Goal: Information Seeking & Learning: Learn about a topic

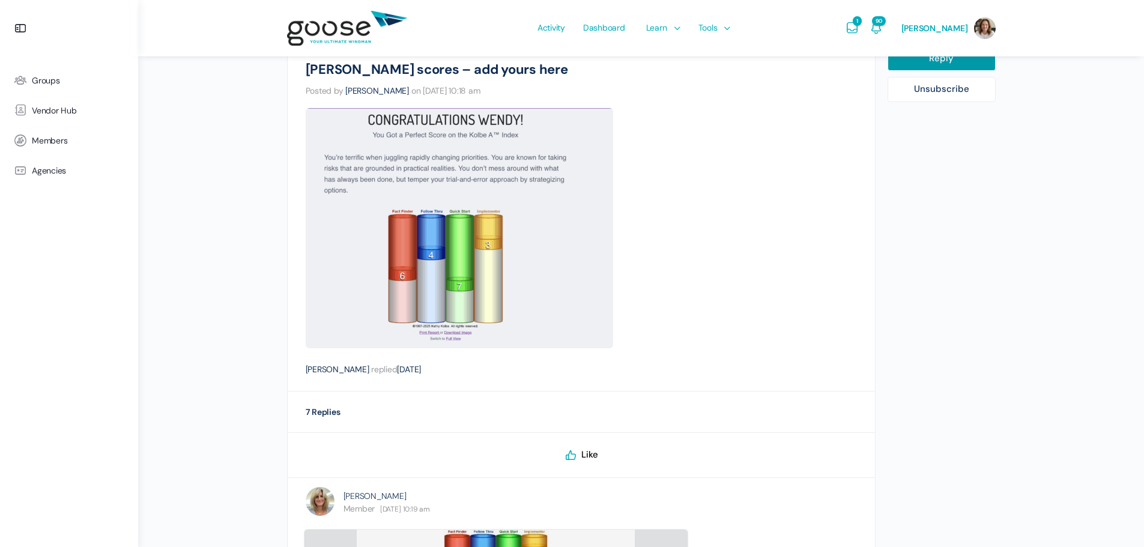
scroll to position [240, 0]
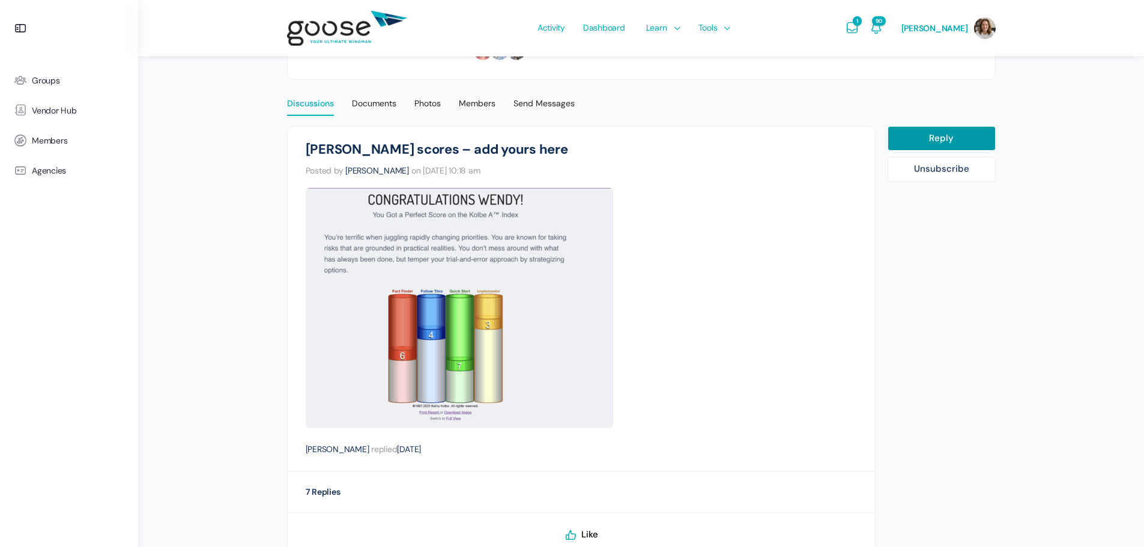
click at [311, 102] on div "Discussions" at bounding box center [310, 107] width 47 height 18
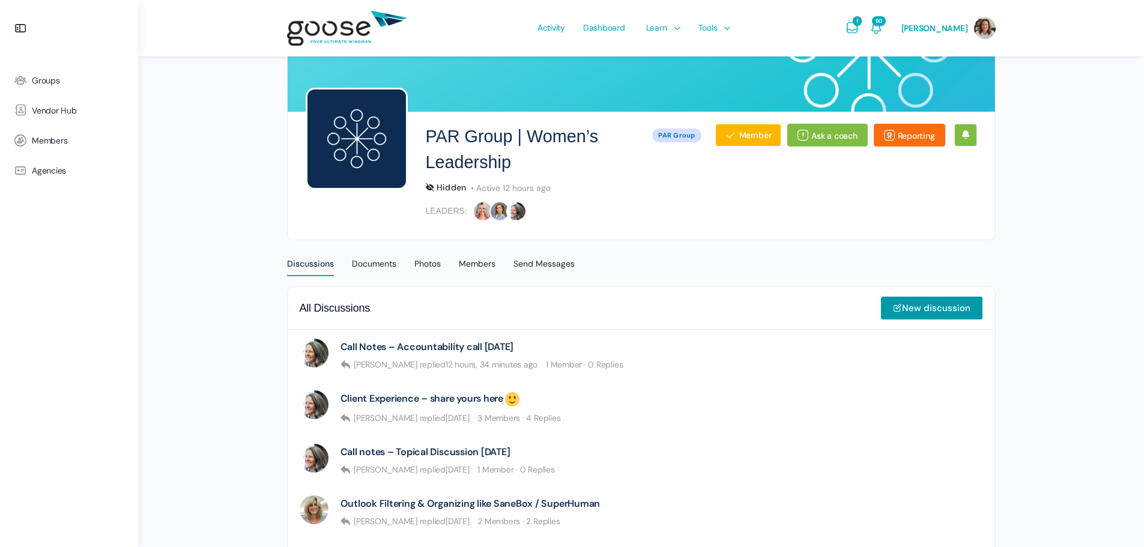
scroll to position [160, 0]
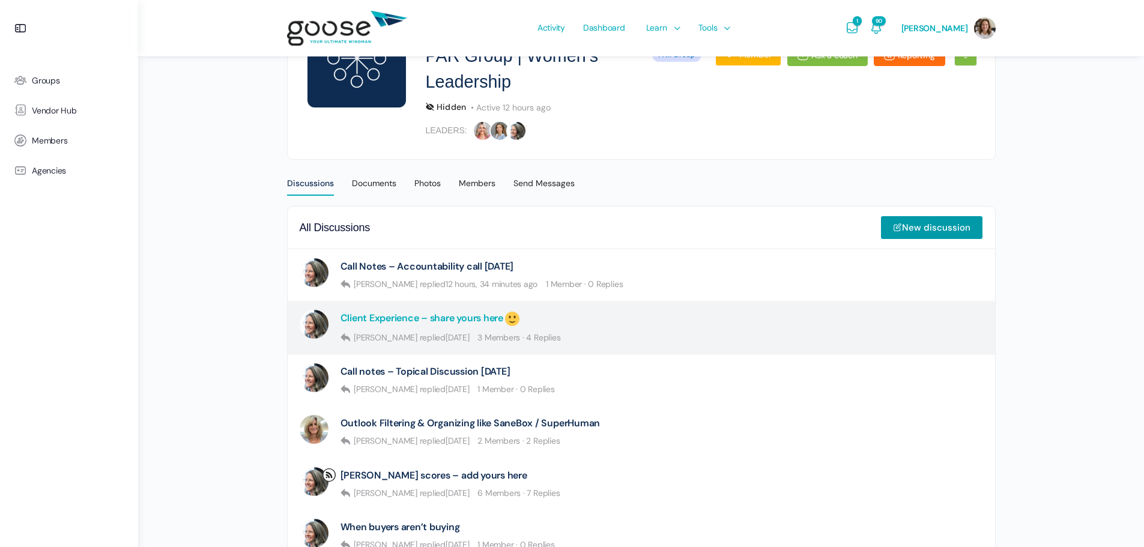
click at [431, 319] on link "Client Experience – share yours here" at bounding box center [430, 319] width 181 height 18
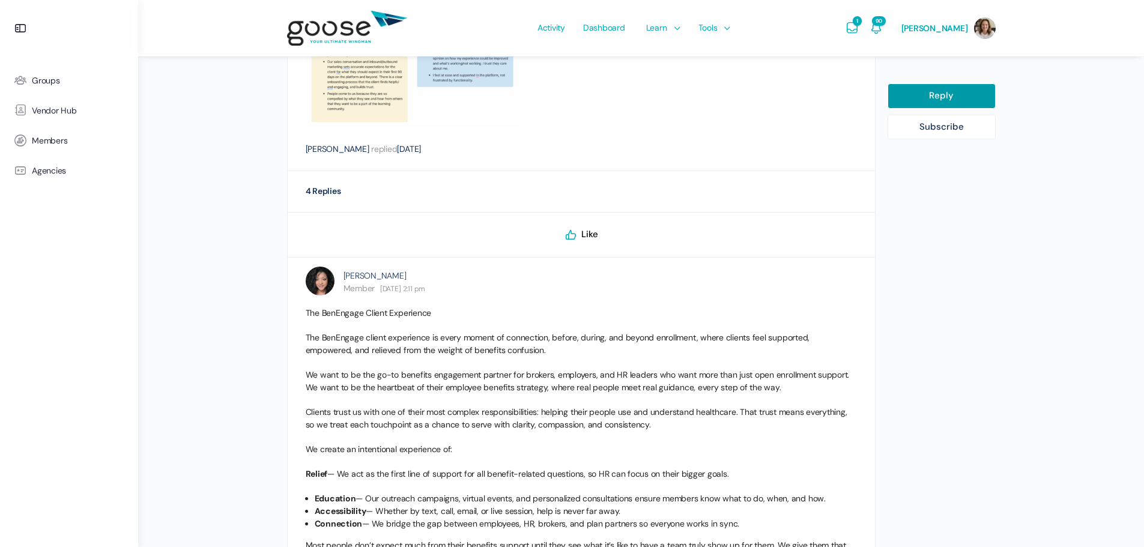
scroll to position [721, 0]
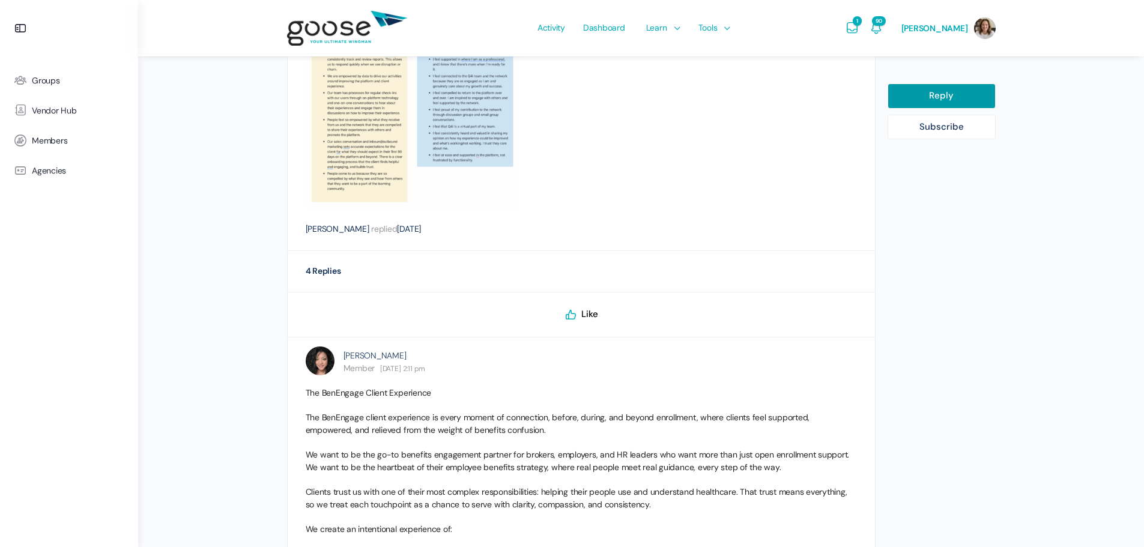
click at [318, 273] on div "4 Replies" at bounding box center [323, 271] width 35 height 16
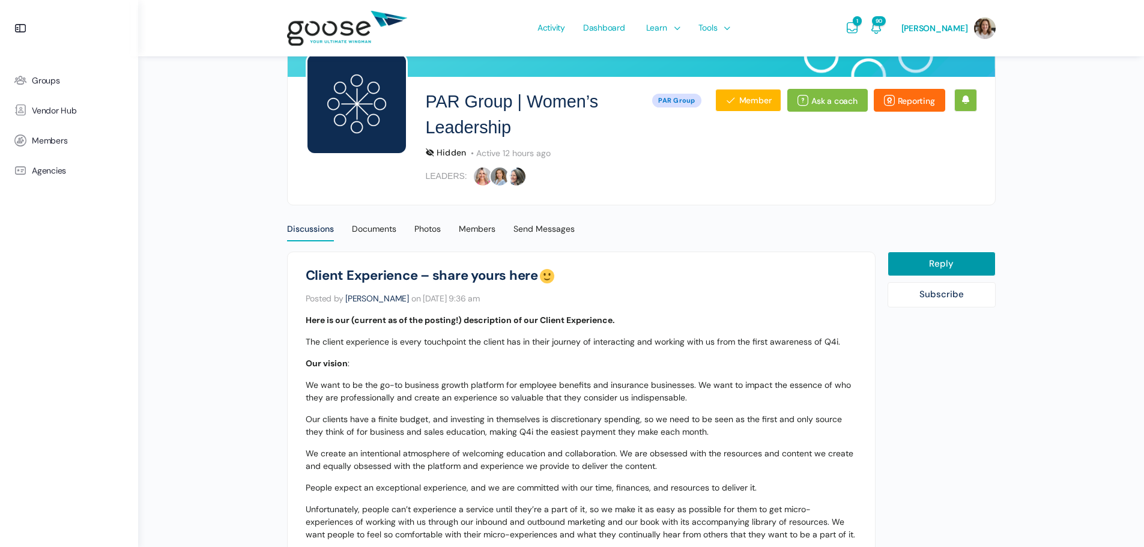
scroll to position [34, 0]
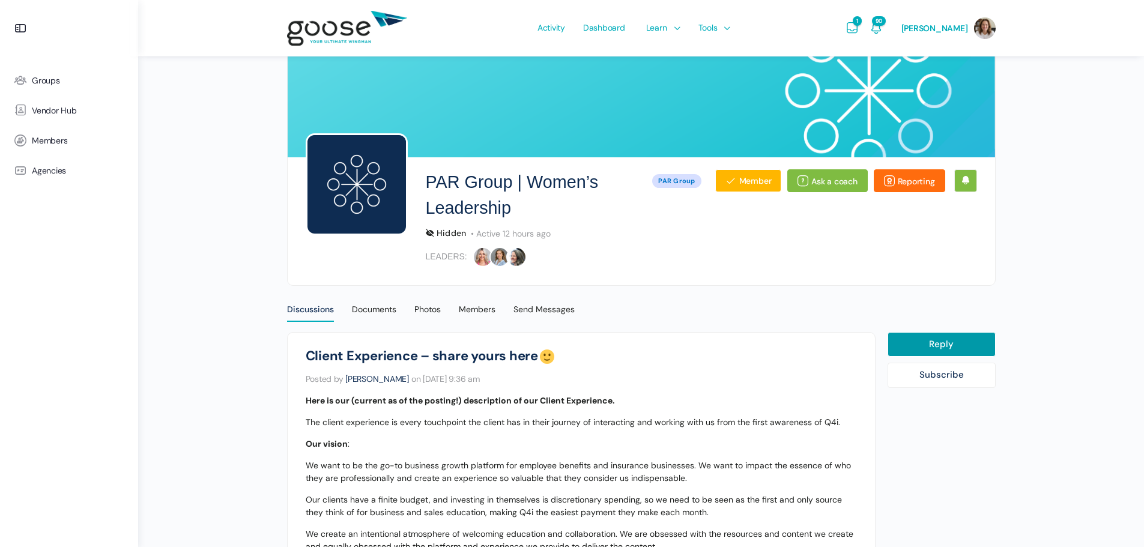
drag, startPoint x: 637, startPoint y: 438, endPoint x: 292, endPoint y: 355, distance: 353.8
copy div "Client Experience – share yours here Posted by Wendy Keneipp on May 21, 2025 at…"
click at [613, 26] on span "Dashboard" at bounding box center [604, 27] width 42 height 56
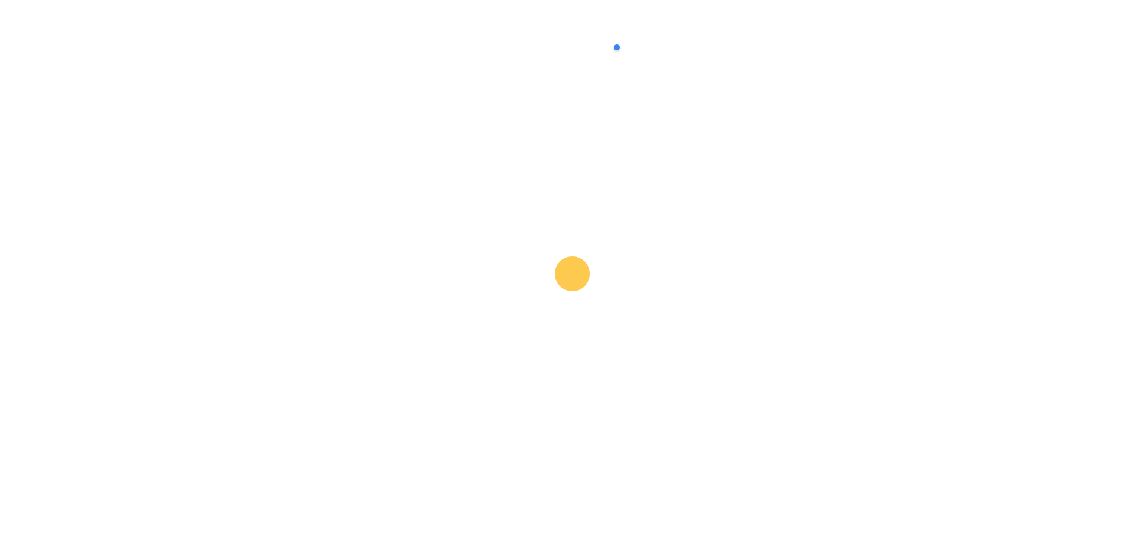
drag, startPoint x: 661, startPoint y: 24, endPoint x: 662, endPoint y: 31, distance: 6.6
click at [662, 24] on span "Learn" at bounding box center [656, 27] width 21 height 56
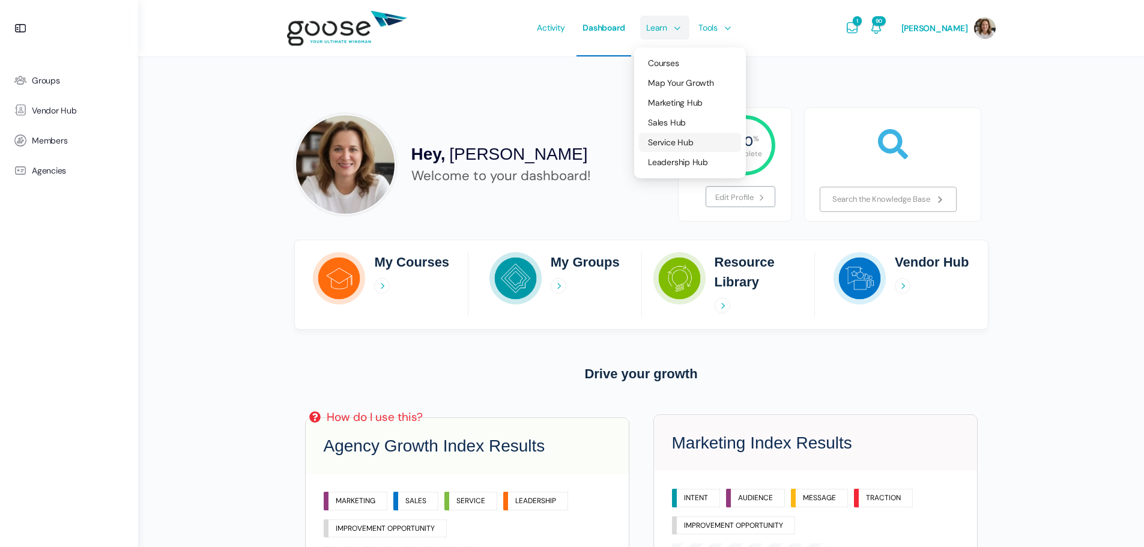
click at [673, 142] on span "Service Hub" at bounding box center [670, 142] width 45 height 11
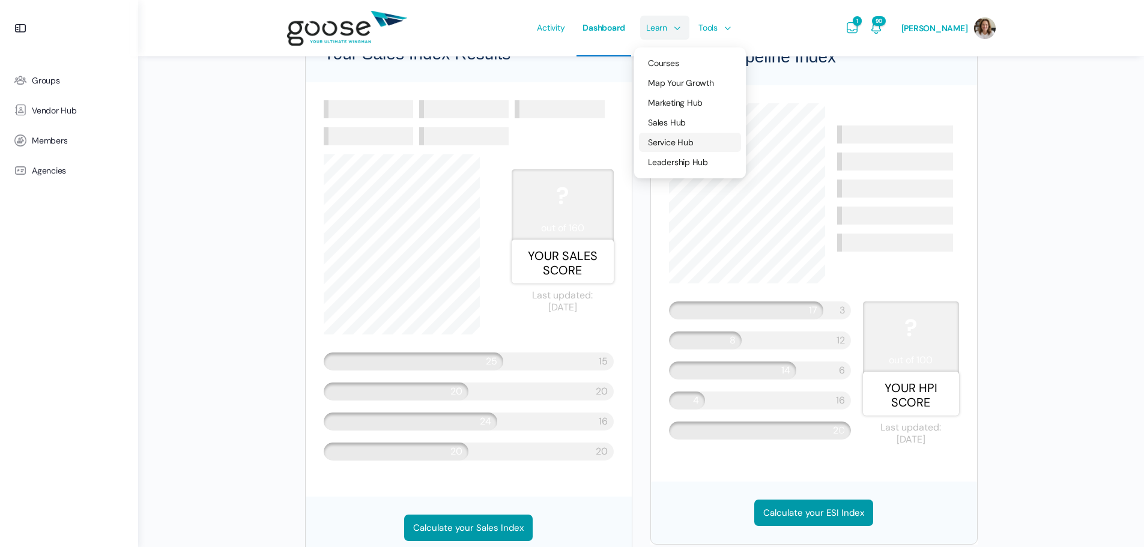
scroll to position [1030, 0]
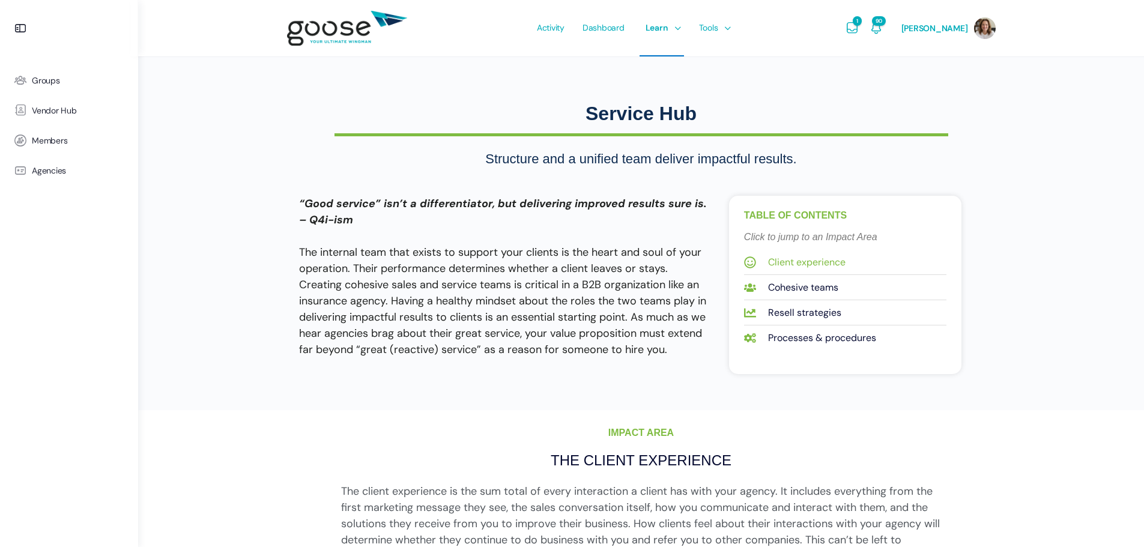
click at [813, 264] on span "Client experience" at bounding box center [805, 262] width 80 height 16
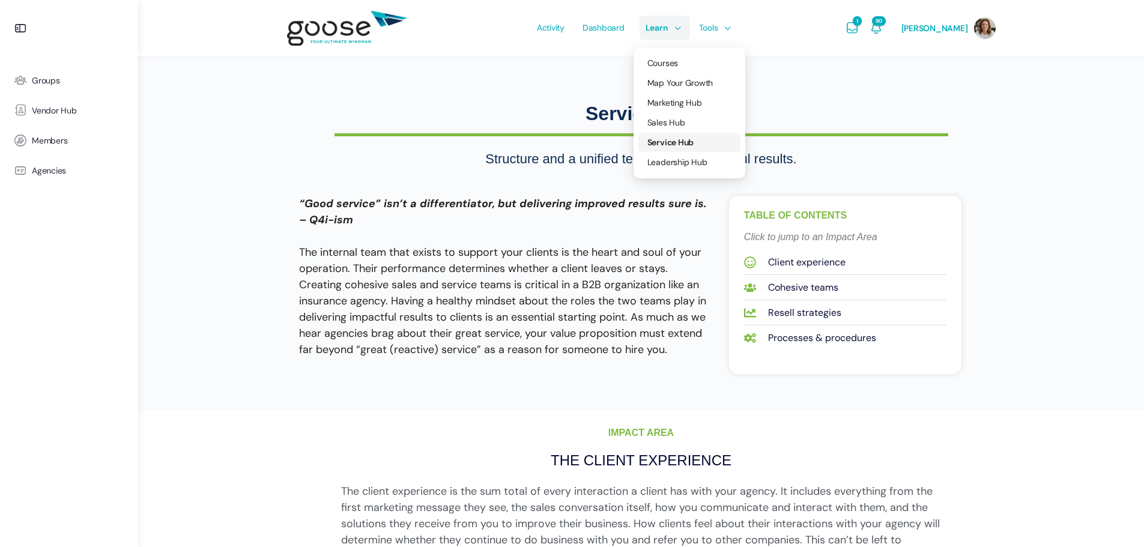
click at [670, 139] on span "Service Hub" at bounding box center [670, 142] width 46 height 11
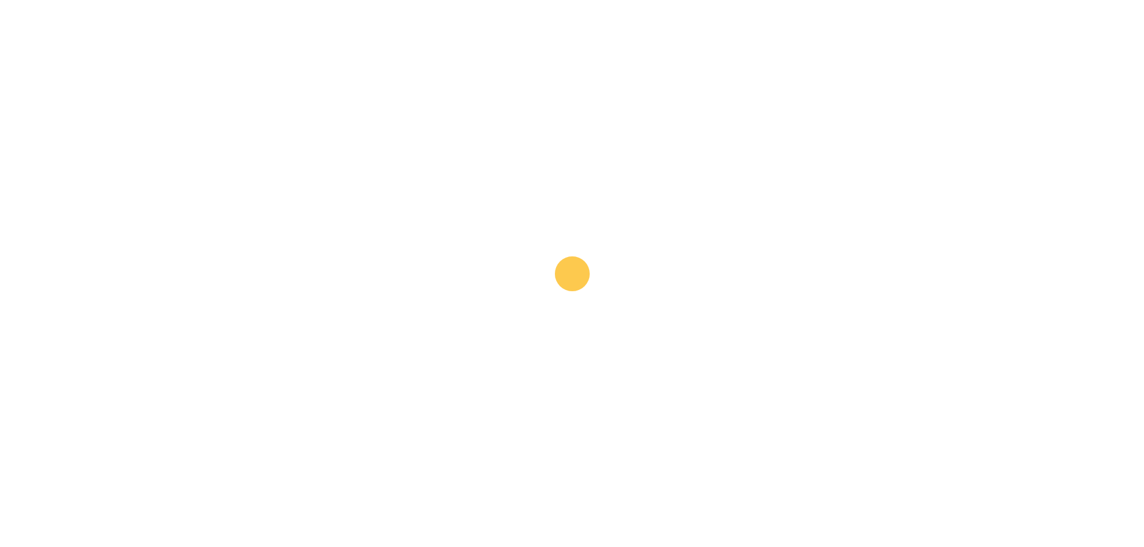
scroll to position [320, 0]
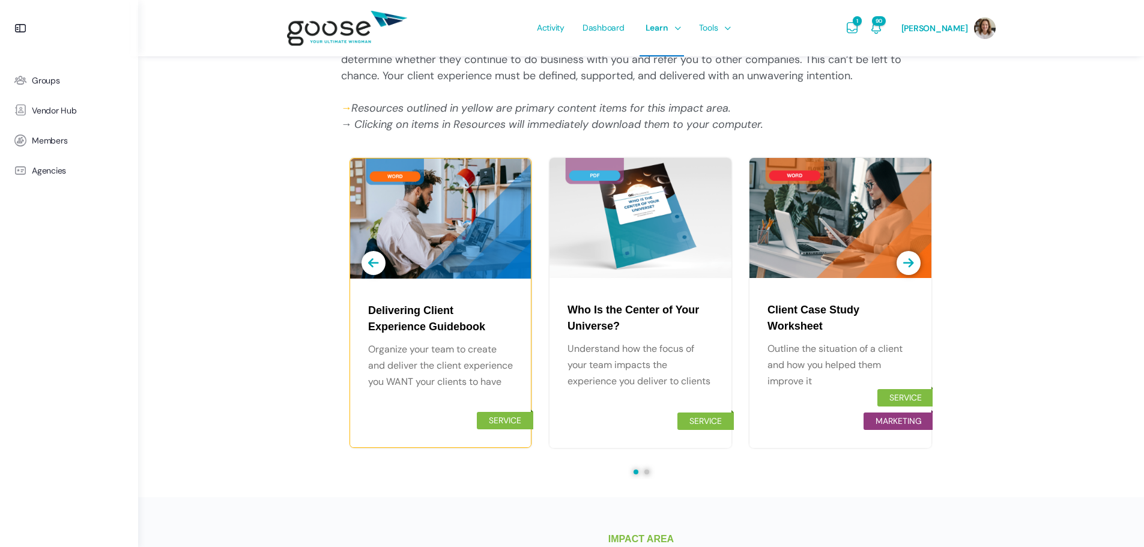
scroll to position [560, 0]
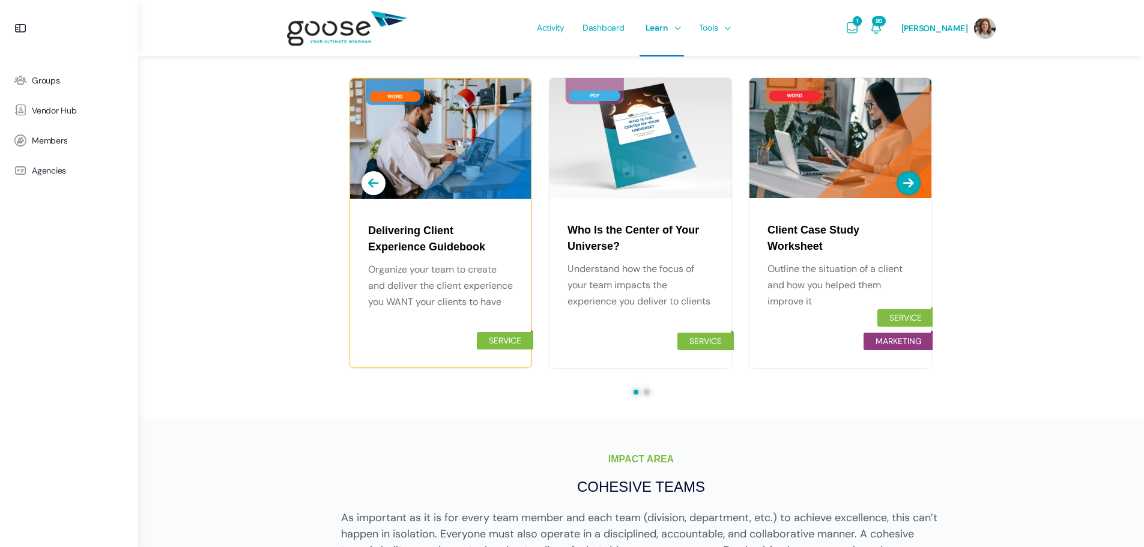
click at [915, 185] on button "button" at bounding box center [909, 183] width 24 height 24
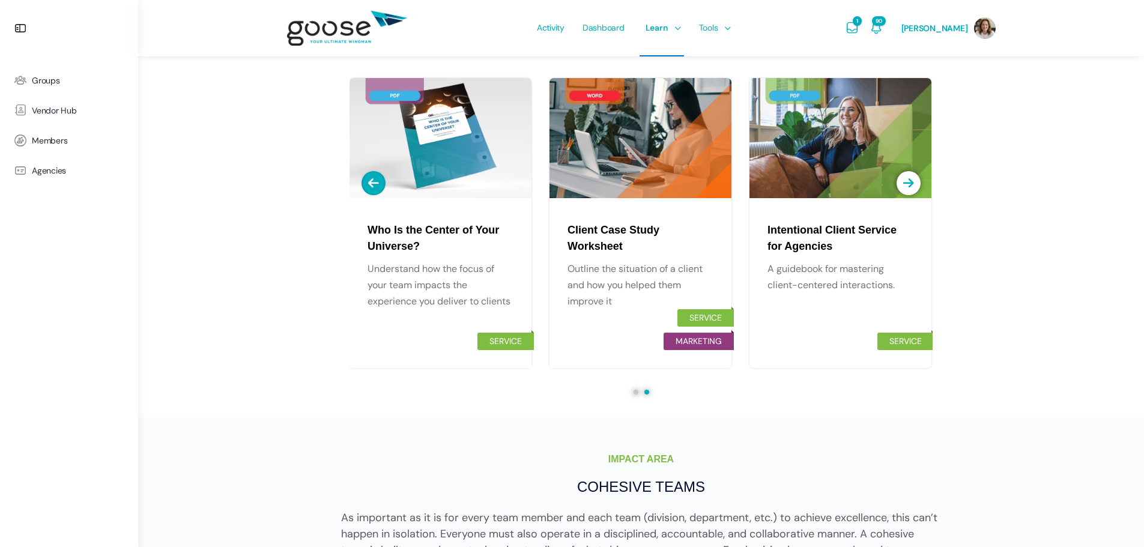
click at [377, 185] on icon "button" at bounding box center [373, 183] width 11 height 12
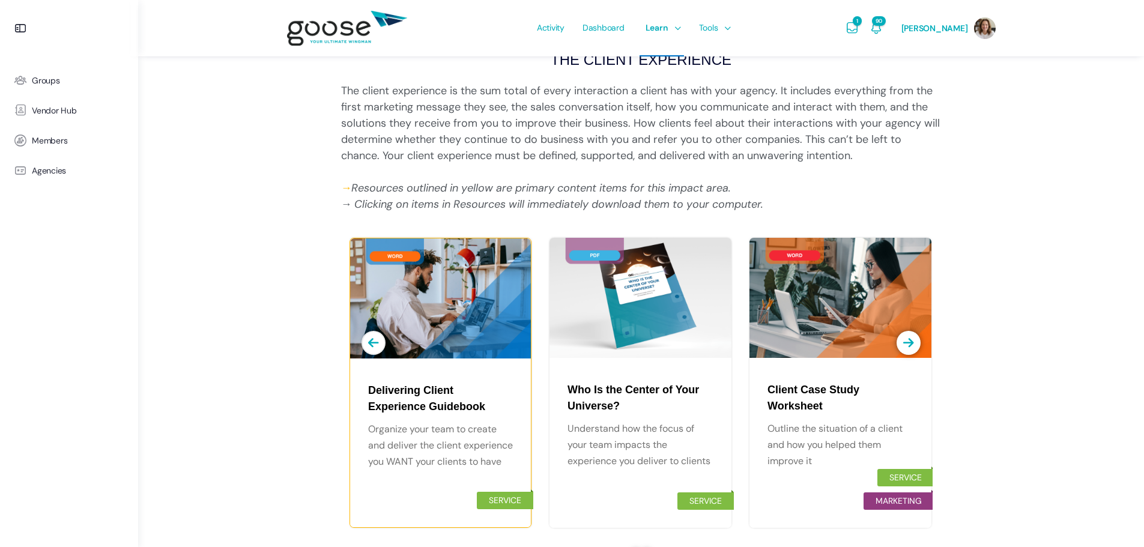
scroll to position [480, 0]
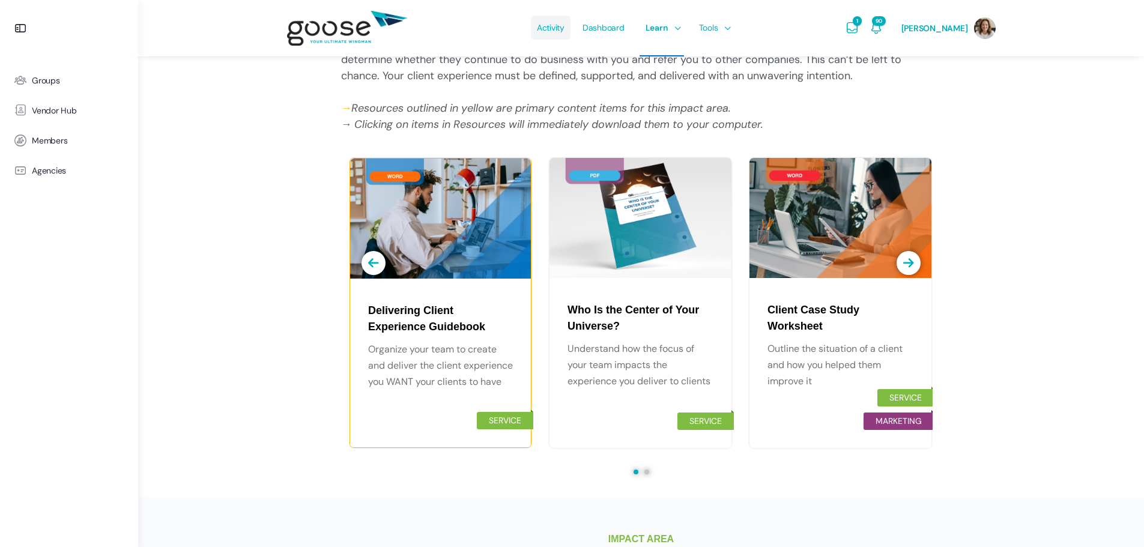
click at [564, 34] on span "Activity" at bounding box center [551, 27] width 28 height 56
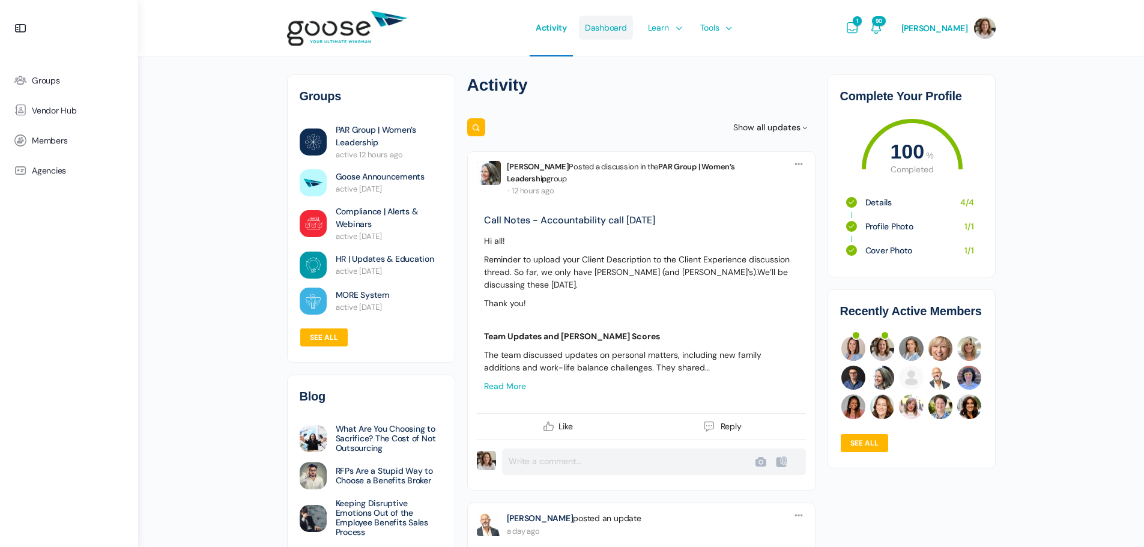
click at [621, 29] on span "Dashboard" at bounding box center [606, 27] width 42 height 56
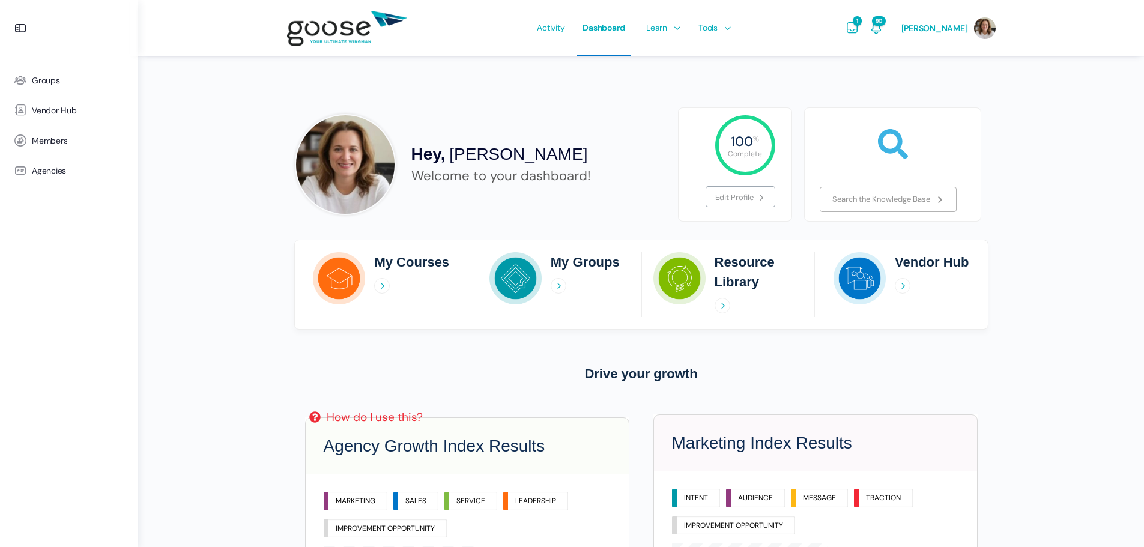
scroll to position [80, 0]
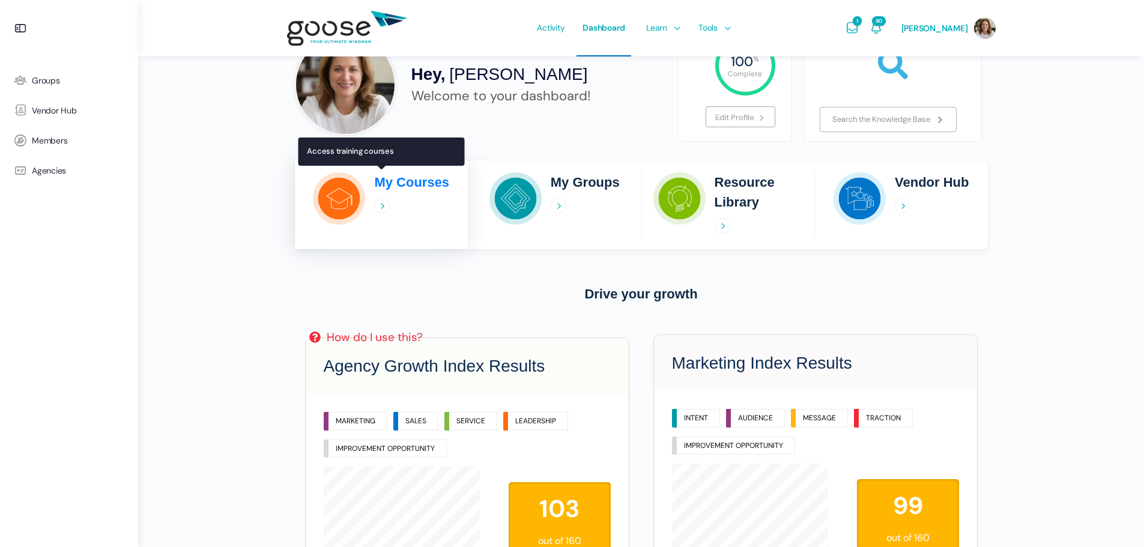
click at [384, 201] on icon at bounding box center [382, 206] width 16 height 16
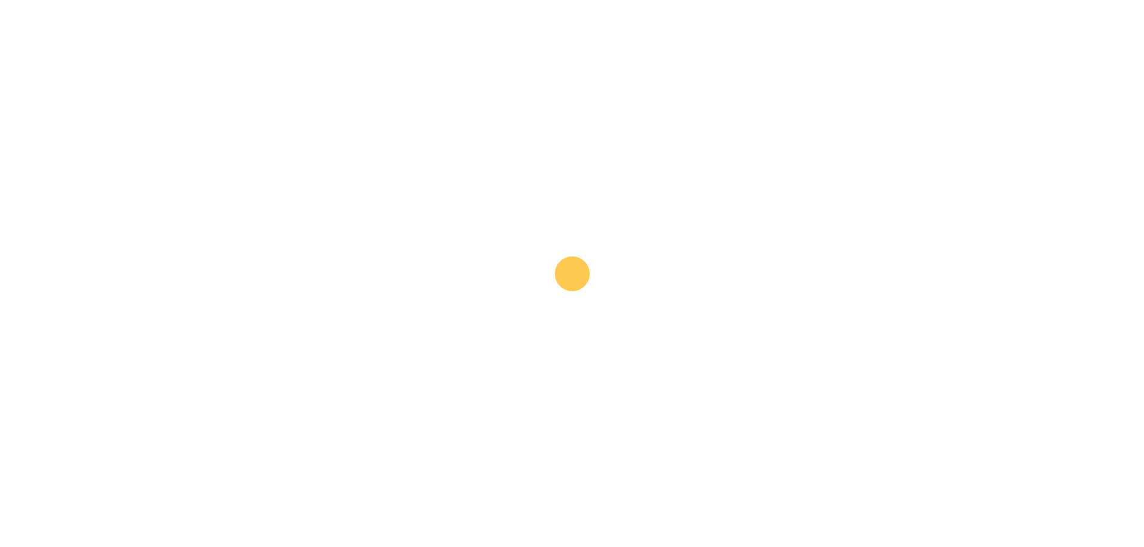
click at [392, 182] on h2 "My Courses" at bounding box center [411, 182] width 75 height 20
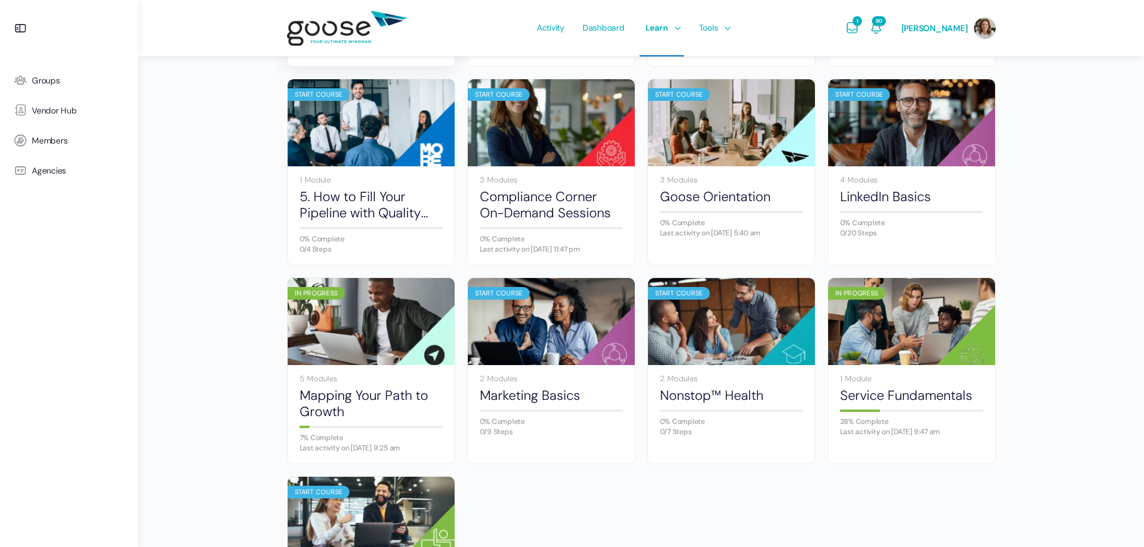
scroll to position [401, 0]
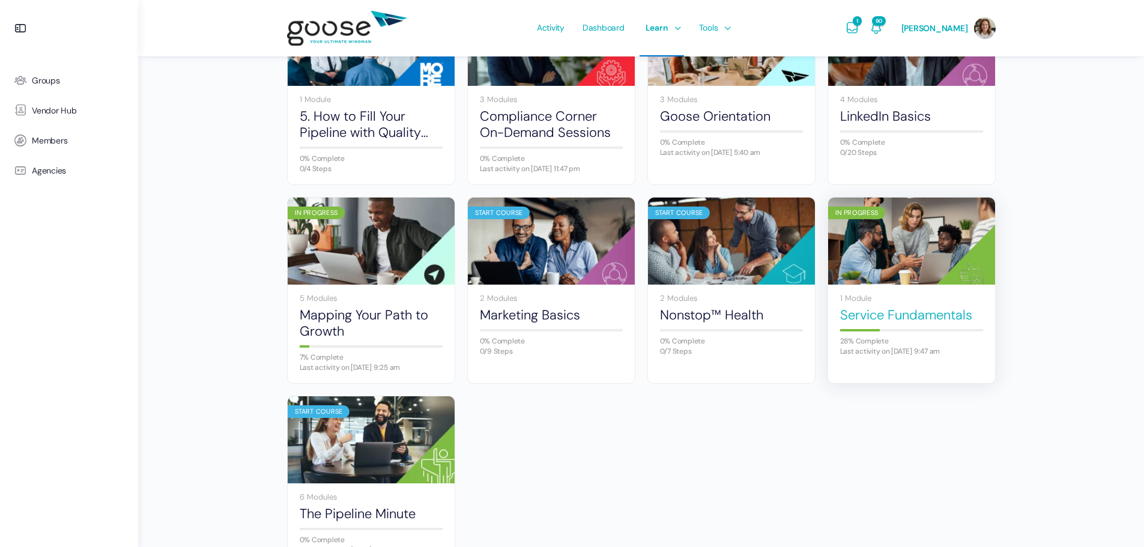
click at [911, 315] on link "Service Fundamentals" at bounding box center [911, 315] width 143 height 16
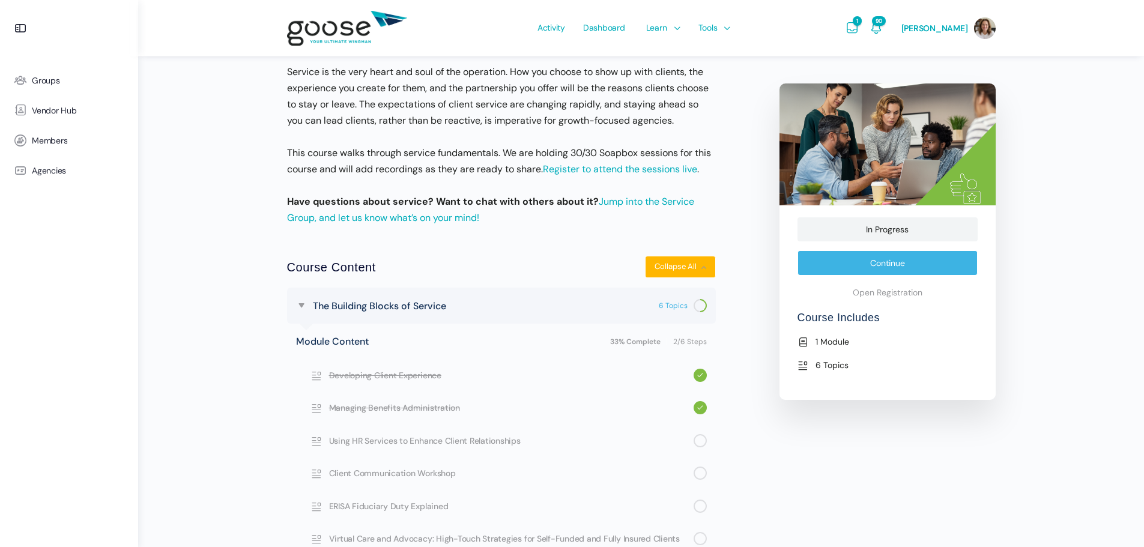
scroll to position [315, 0]
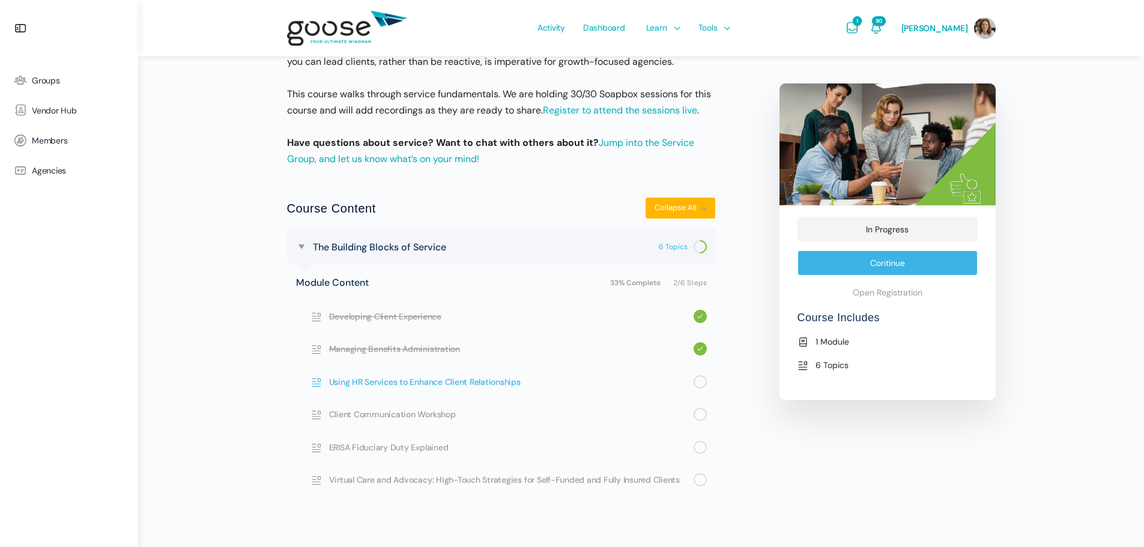
click at [369, 380] on span "Using HR Services to Enhance Client Relationships" at bounding box center [511, 381] width 364 height 13
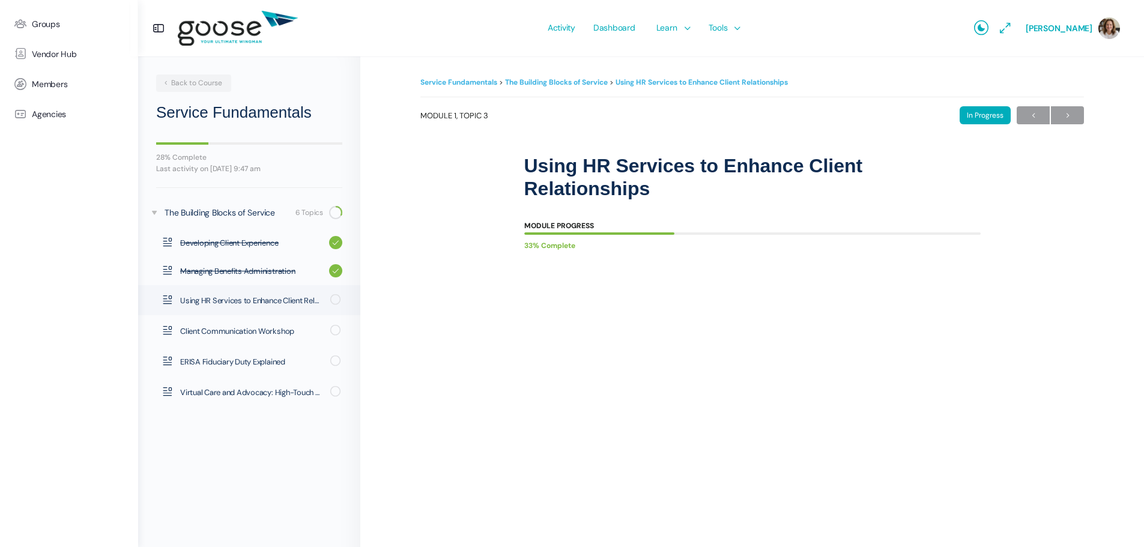
click at [486, 429] on div "Service Fundamentals The Building Blocks of Service Using HR Services to Enhanc…" at bounding box center [752, 346] width 664 height 545
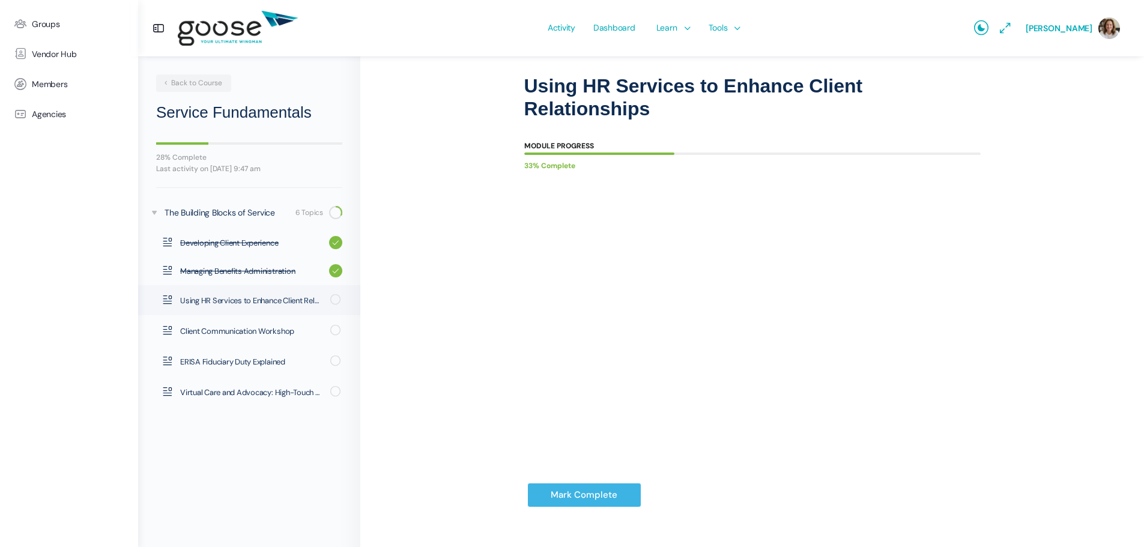
scroll to position [97, 0]
